Goal: Information Seeking & Learning: Understand process/instructions

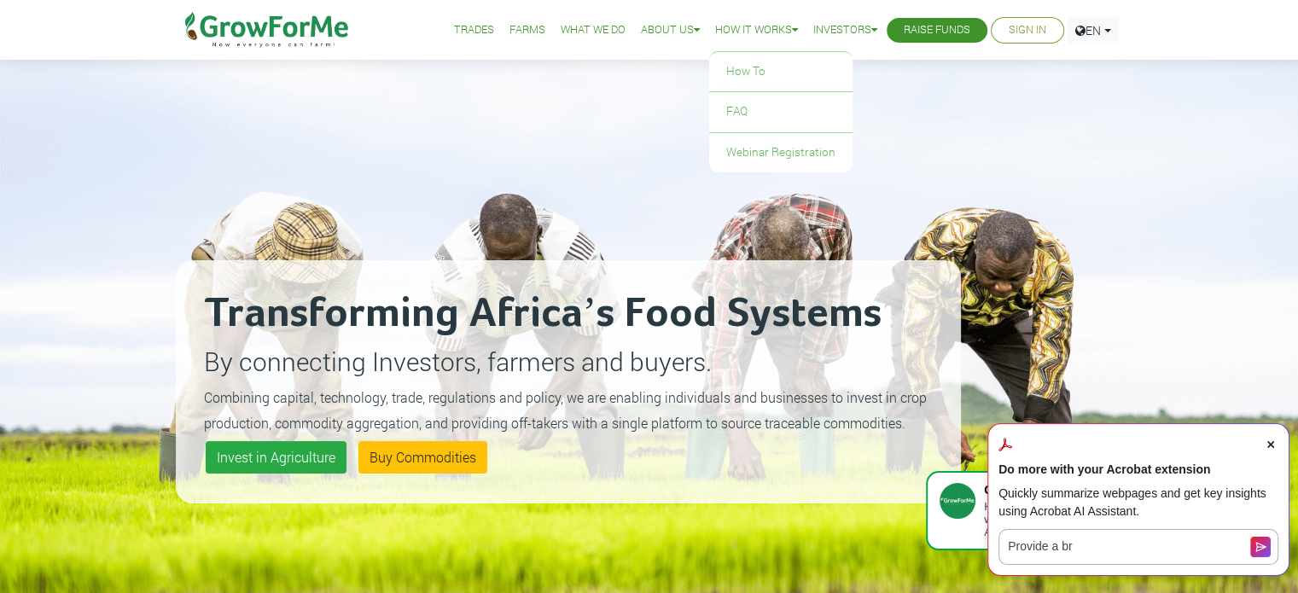
click at [764, 21] on link "How it Works" at bounding box center [756, 30] width 83 height 18
click at [730, 74] on link "How To" at bounding box center [780, 71] width 143 height 39
